Goal: Transaction & Acquisition: Purchase product/service

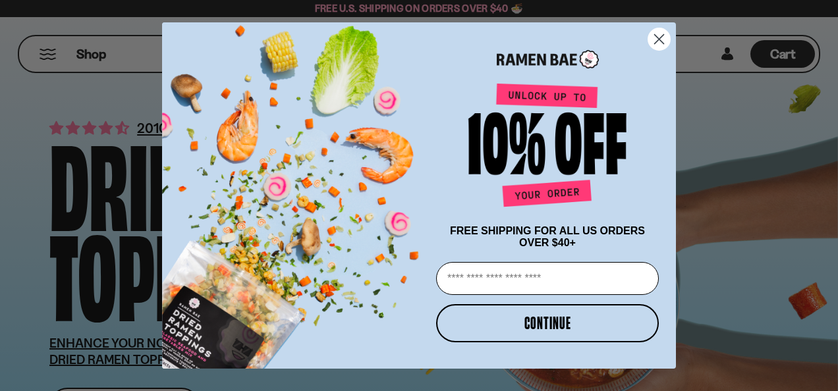
click at [501, 281] on input "Email" at bounding box center [547, 278] width 223 height 33
type input "**********"
click at [531, 332] on button "CONTINUE" at bounding box center [547, 323] width 223 height 38
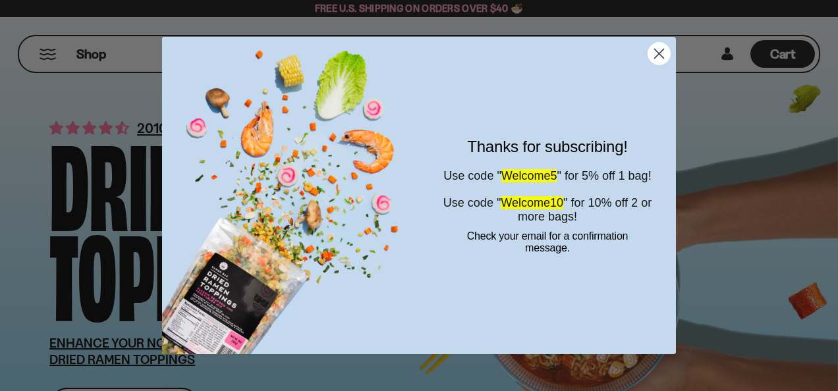
click at [662, 52] on circle "Close dialog" at bounding box center [659, 54] width 22 height 22
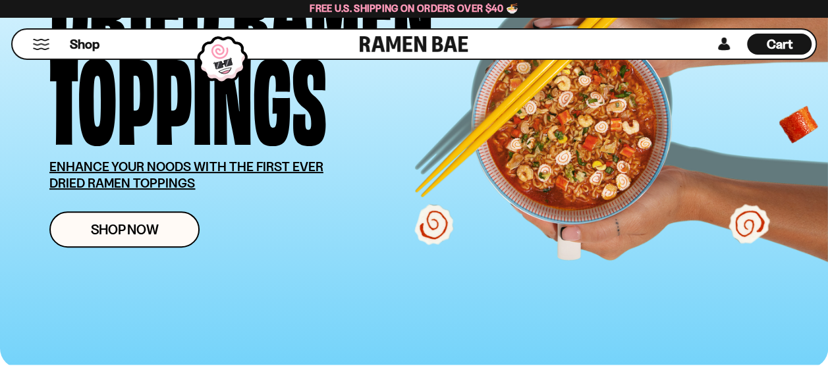
scroll to position [198, 0]
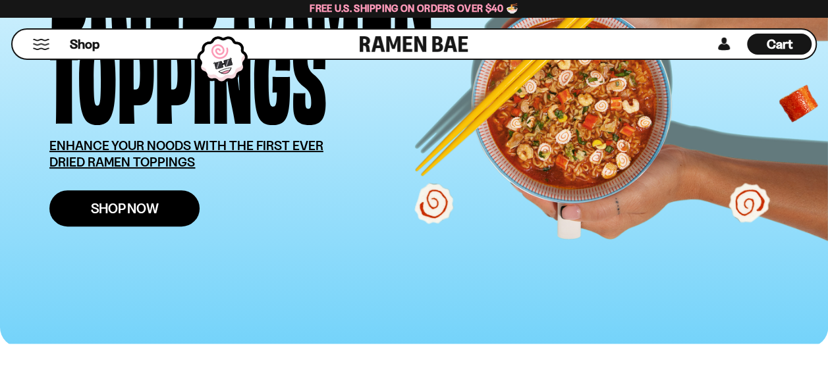
click at [133, 212] on span "Shop Now" at bounding box center [125, 209] width 68 height 14
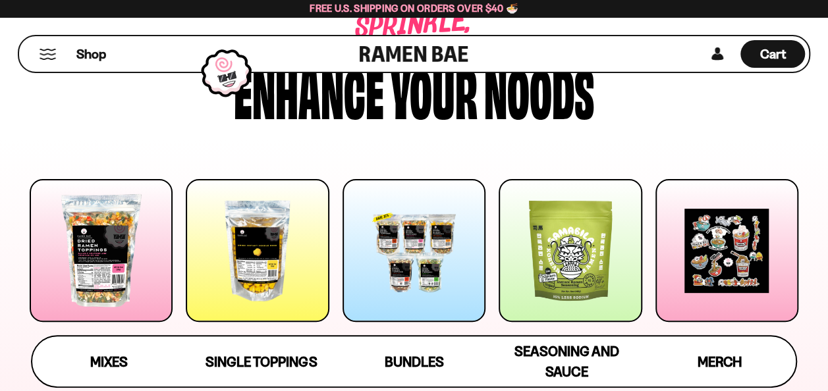
scroll to position [66, 0]
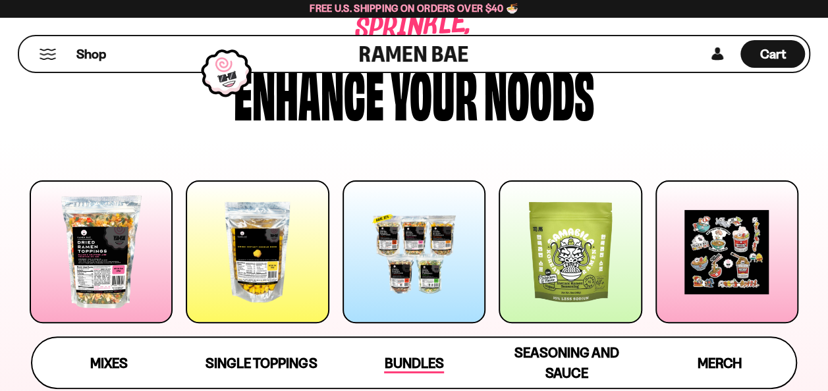
click at [411, 366] on span "Bundles" at bounding box center [413, 364] width 59 height 18
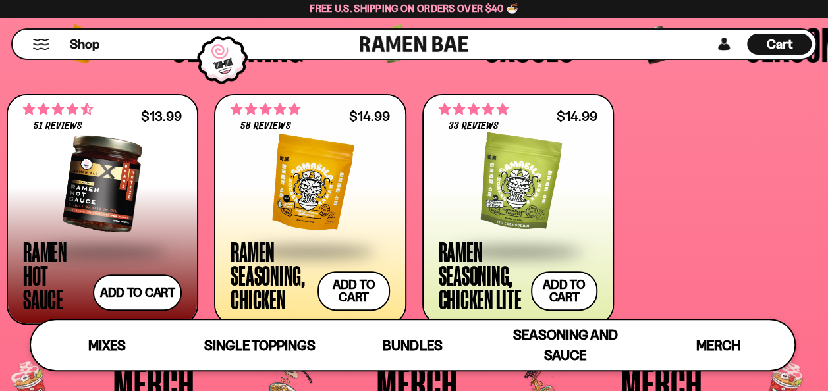
scroll to position [2714, 0]
